Goal: Information Seeking & Learning: Learn about a topic

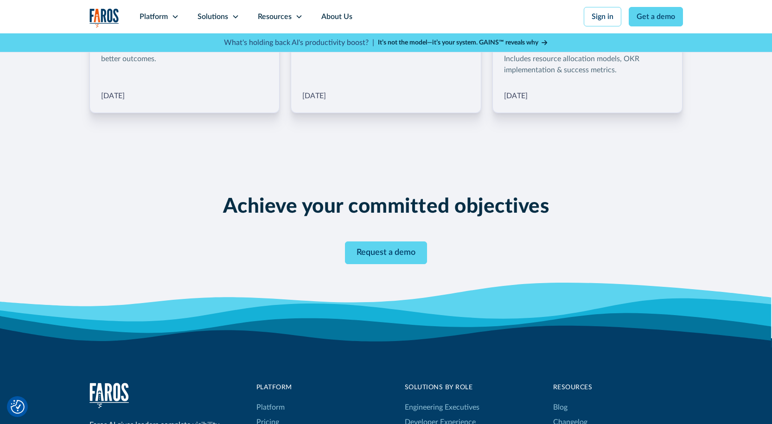
scroll to position [1622, 0]
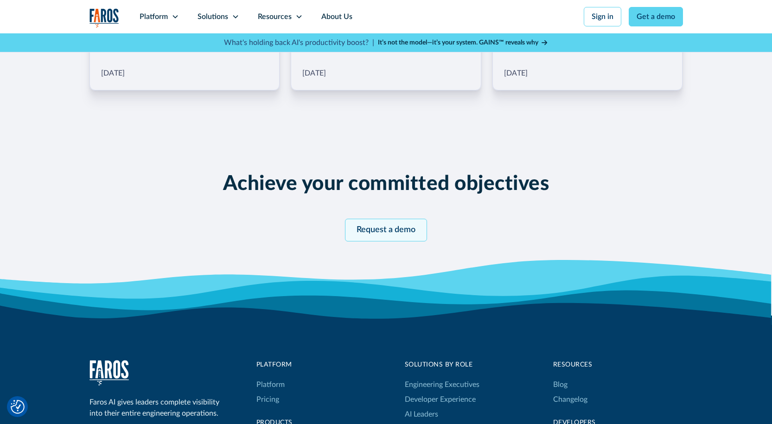
drag, startPoint x: 379, startPoint y: 233, endPoint x: 380, endPoint y: 227, distance: 6.6
click at [379, 233] on link "Request a demo" at bounding box center [386, 230] width 82 height 23
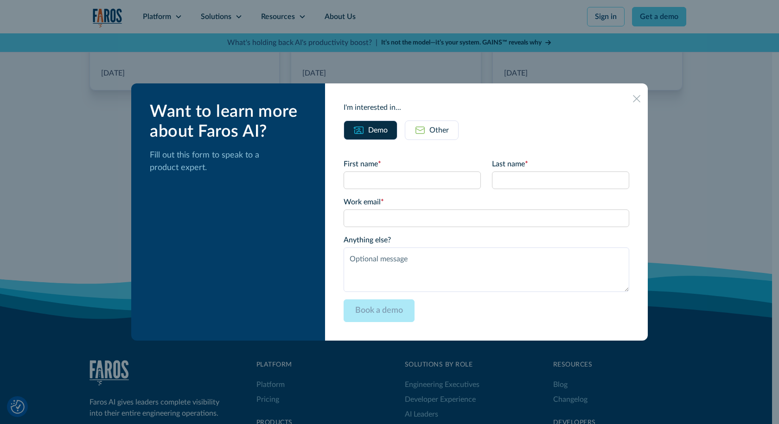
click at [633, 99] on icon at bounding box center [636, 98] width 7 height 7
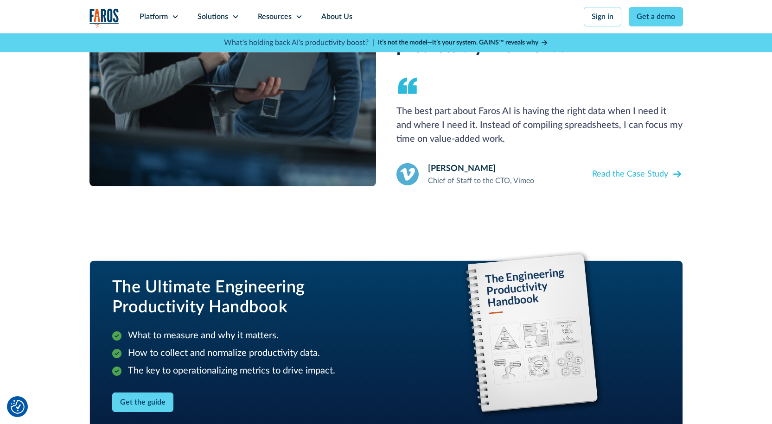
scroll to position [881, 0]
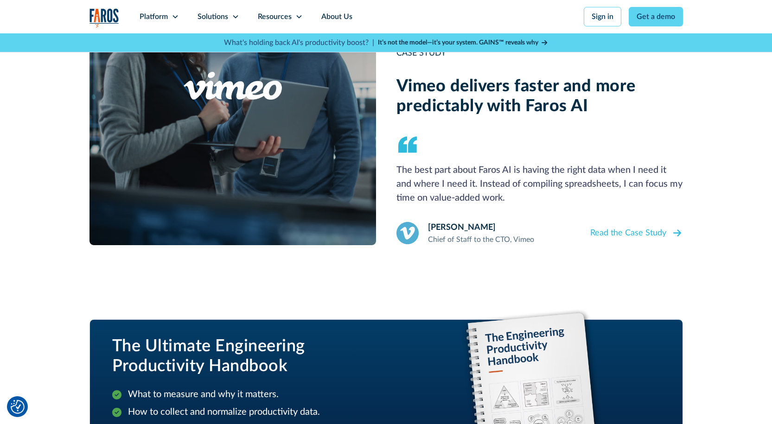
click at [628, 238] on div "Read the Case Study" at bounding box center [628, 233] width 76 height 13
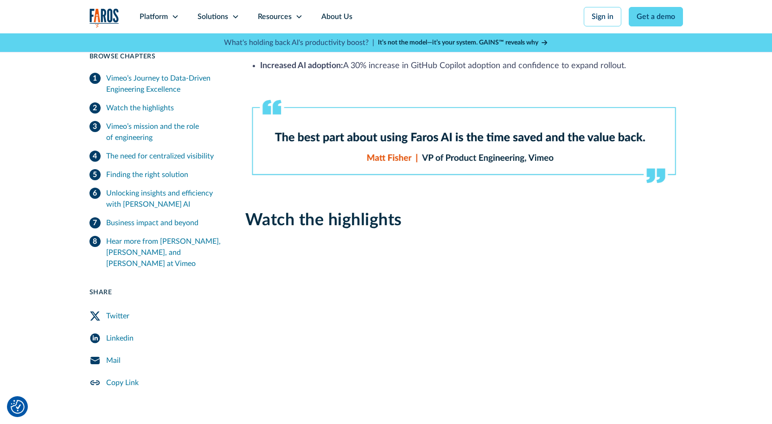
scroll to position [324, 0]
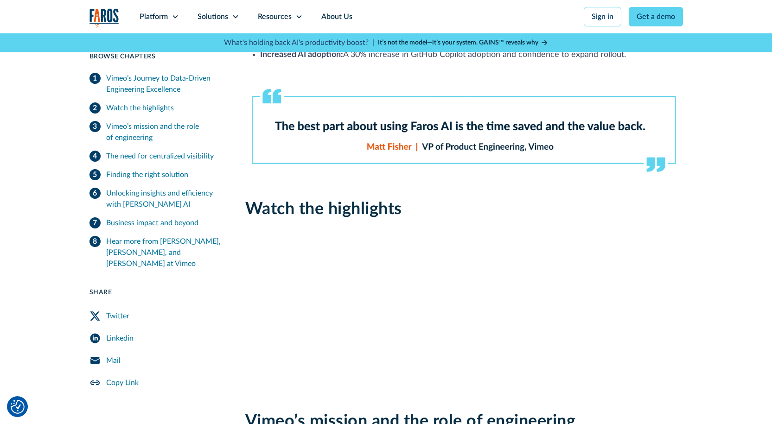
click at [191, 349] on link "Mail" at bounding box center [155, 360] width 133 height 22
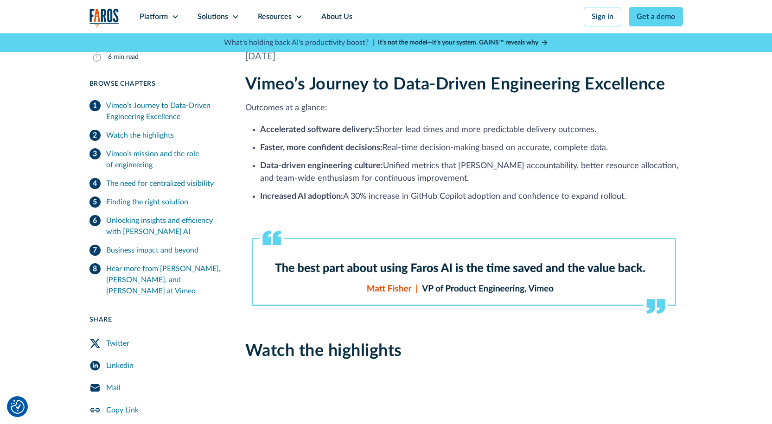
scroll to position [185, 0]
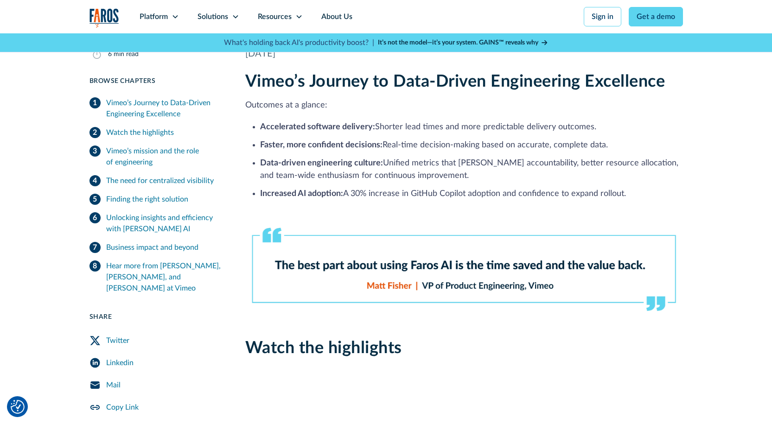
click at [164, 264] on div "Hear more from [PERSON_NAME], [PERSON_NAME], and [PERSON_NAME] at Vimeo" at bounding box center [164, 276] width 117 height 33
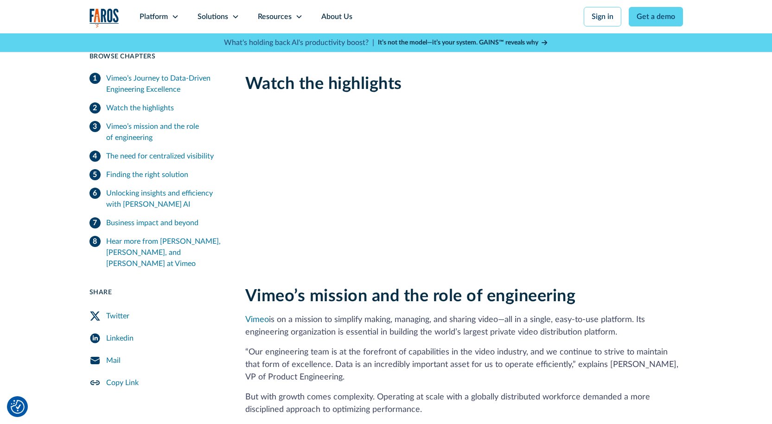
scroll to position [1567, 0]
